Goal: Task Accomplishment & Management: Manage account settings

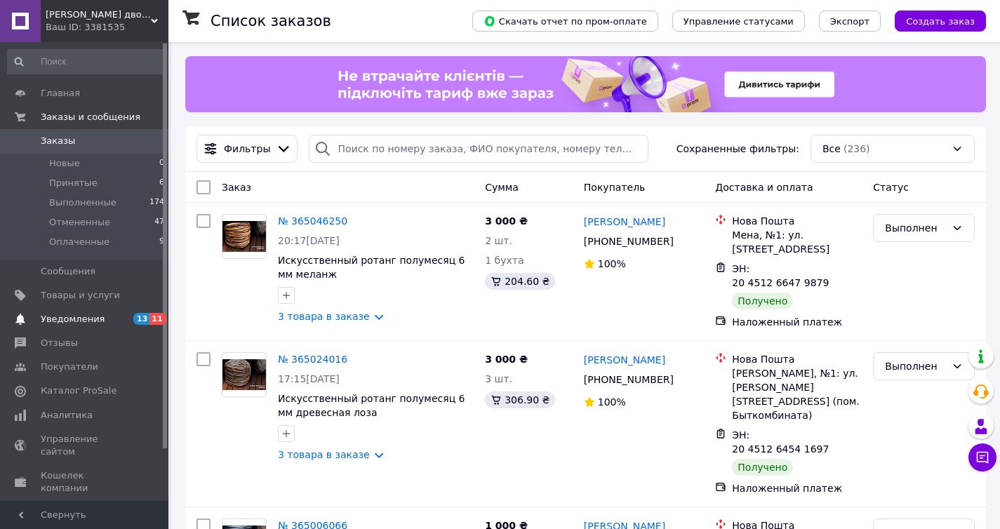
click at [113, 314] on span "Уведомления" at bounding box center [85, 319] width 89 height 13
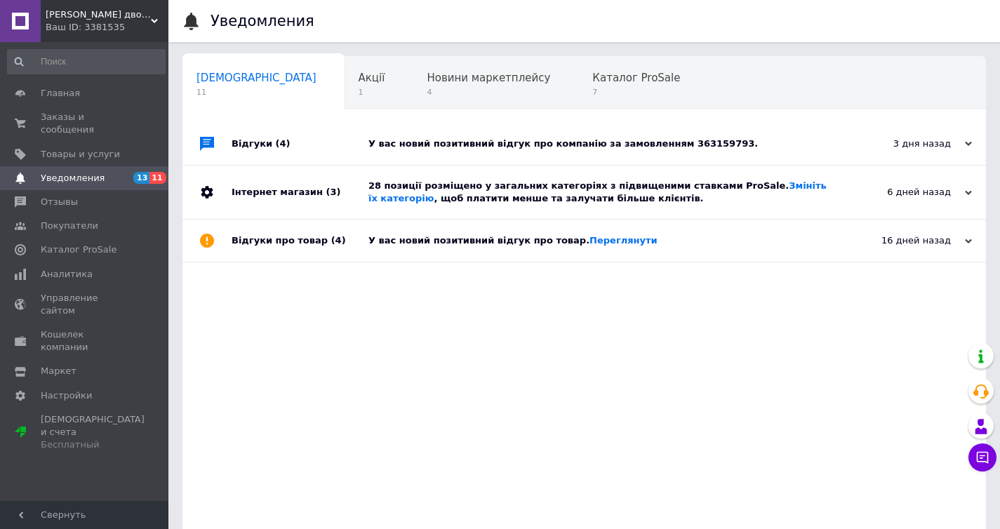
click at [408, 142] on div "У вас новий позитивний відгук про компанію за замовленням 363159793." at bounding box center [599, 144] width 463 height 13
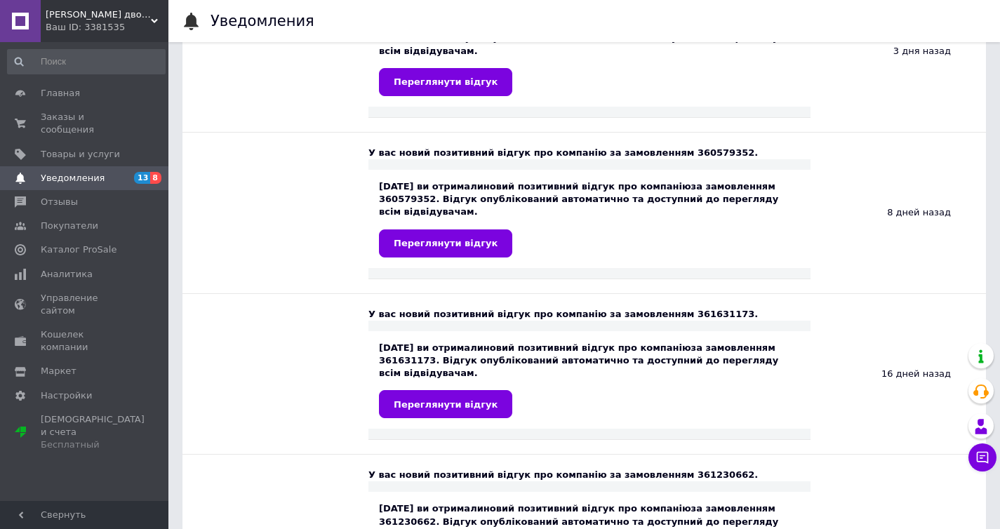
scroll to position [392, 0]
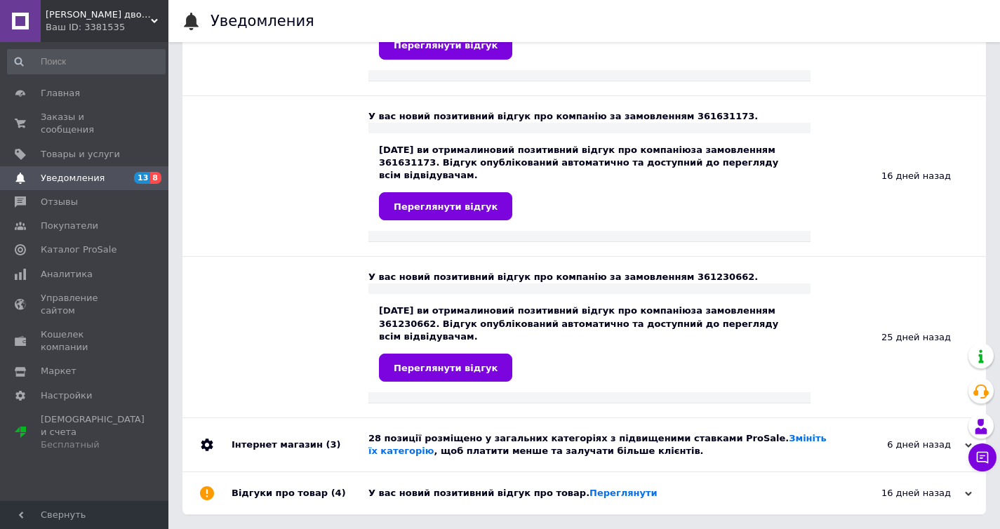
click at [433, 454] on div "28 позиції розміщено у загальних категоріях з підвищеними ставками ProSale. Змі…" at bounding box center [599, 444] width 463 height 25
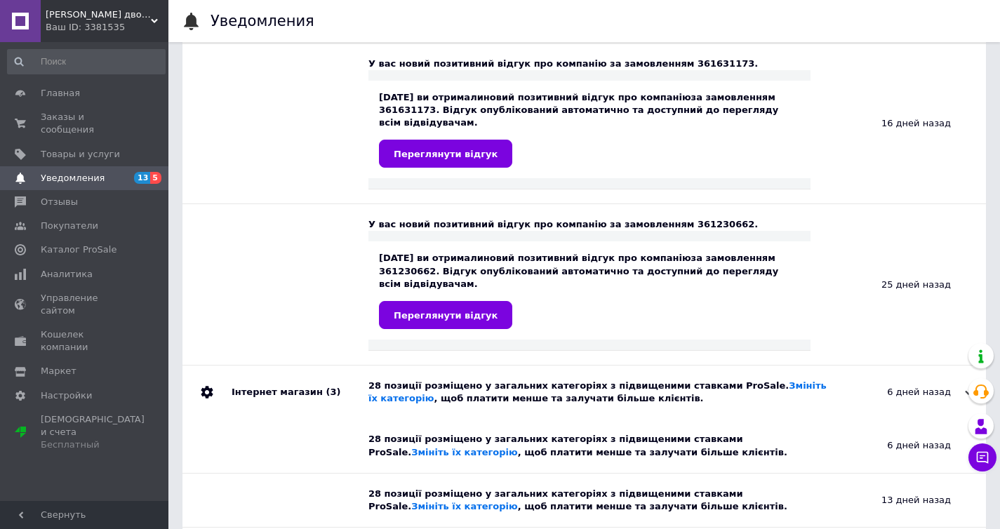
scroll to position [555, 0]
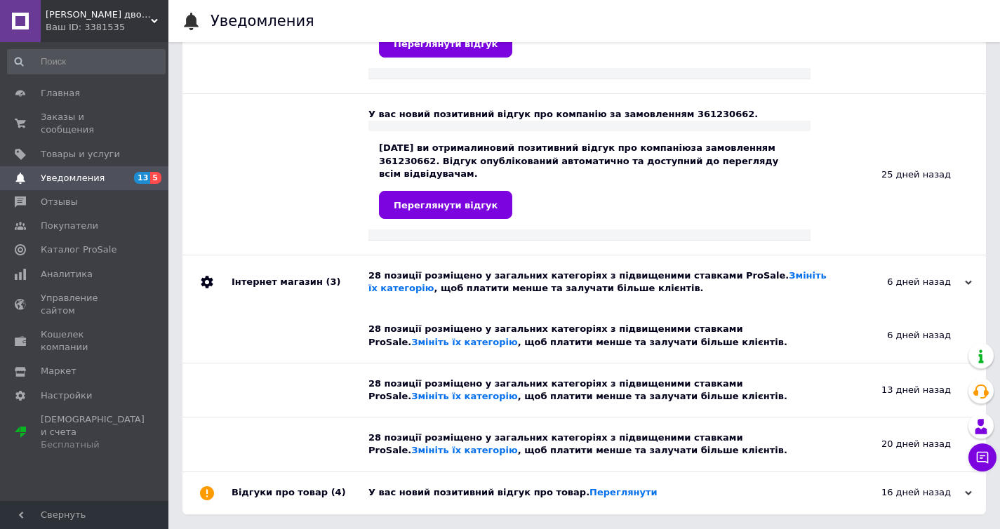
click at [434, 492] on div "У вас новий позитивний відгук про товар. [GEOGRAPHIC_DATA]" at bounding box center [599, 492] width 463 height 13
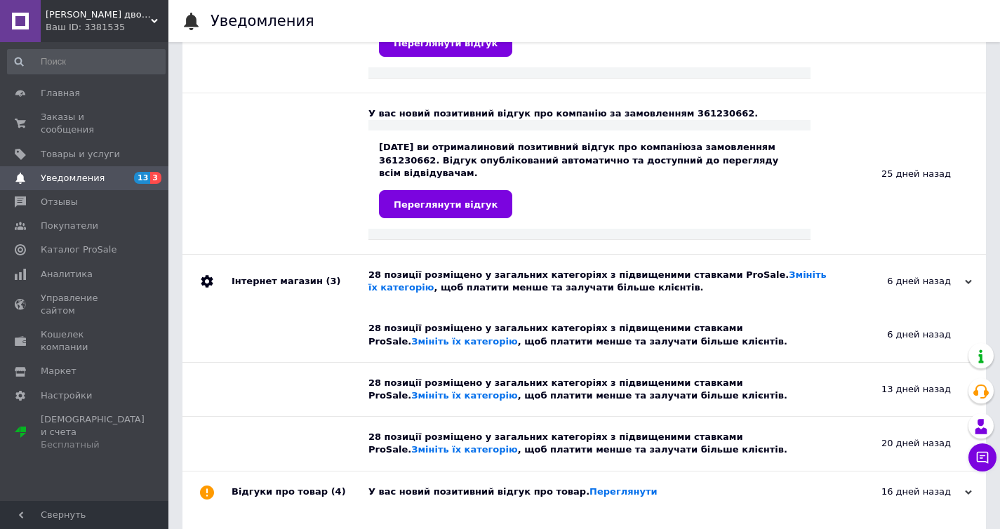
click at [664, 486] on div "У вас новий позитивний відгук про товар. [GEOGRAPHIC_DATA]" at bounding box center [599, 493] width 463 height 42
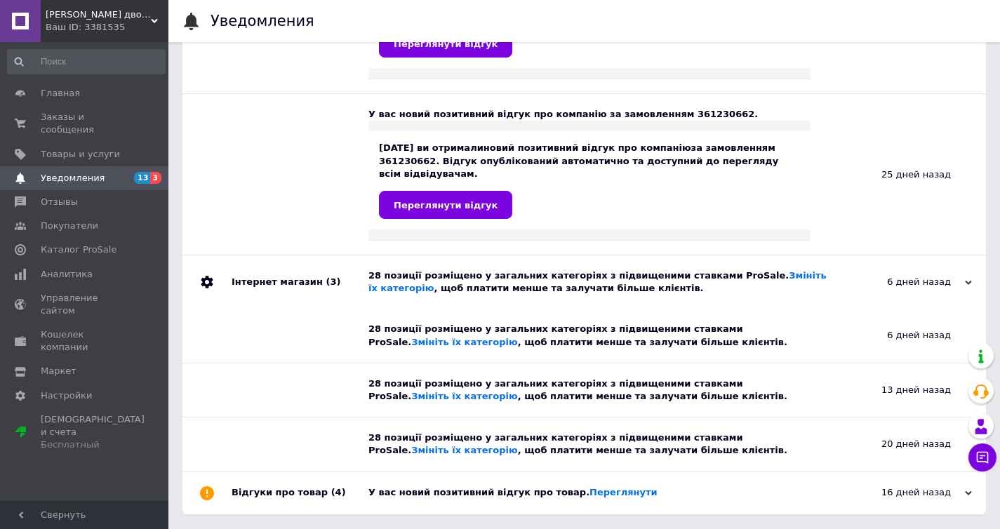
click at [658, 487] on div "У вас новий позитивний відгук про товар. [GEOGRAPHIC_DATA]" at bounding box center [599, 492] width 463 height 13
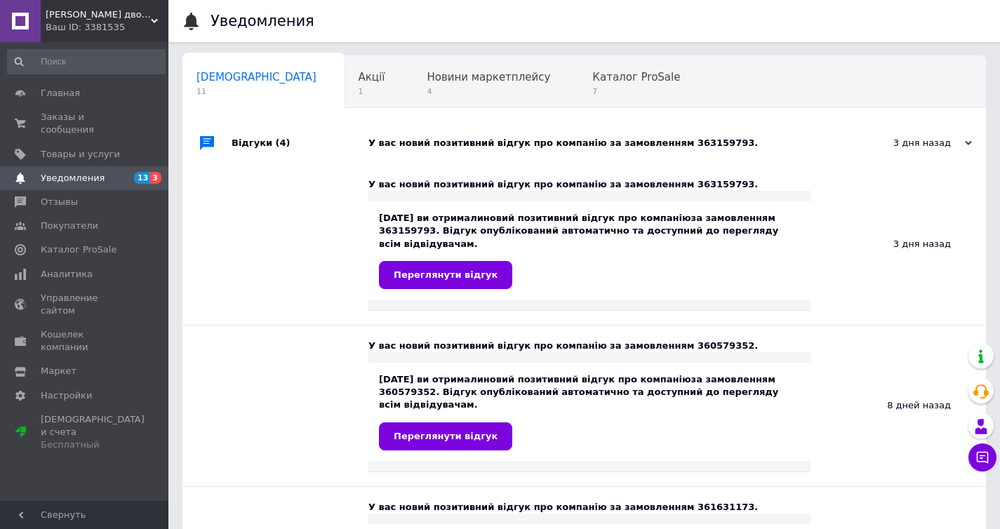
scroll to position [0, 0]
click at [359, 81] on span "Акції" at bounding box center [372, 78] width 27 height 13
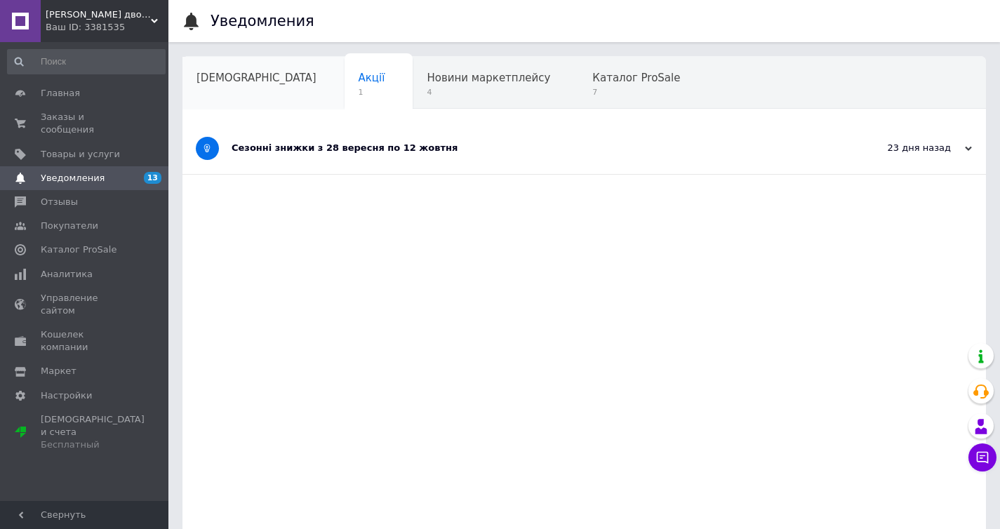
click at [244, 81] on span "[DEMOGRAPHIC_DATA]" at bounding box center [256, 78] width 120 height 13
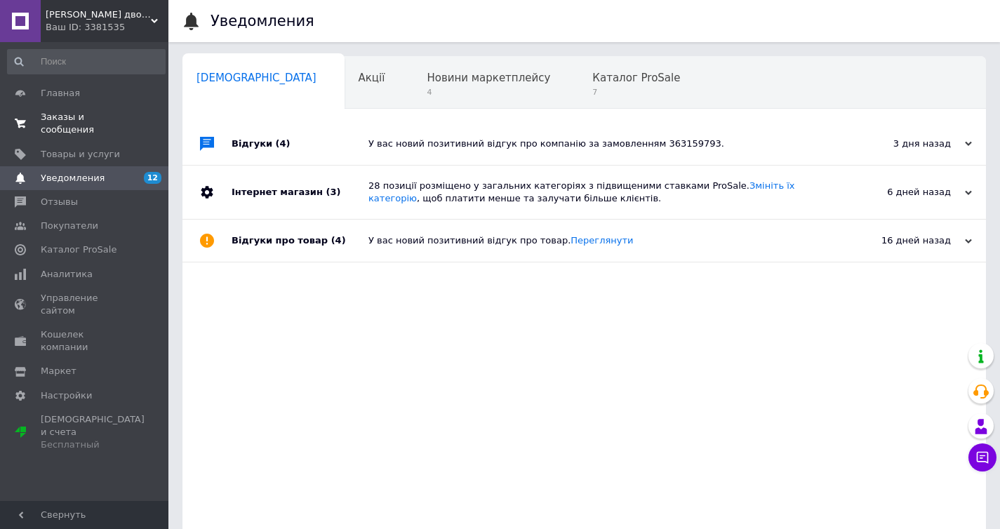
click at [68, 126] on span "Заказы и сообщения" at bounding box center [85, 123] width 89 height 25
